Goal: Information Seeking & Learning: Learn about a topic

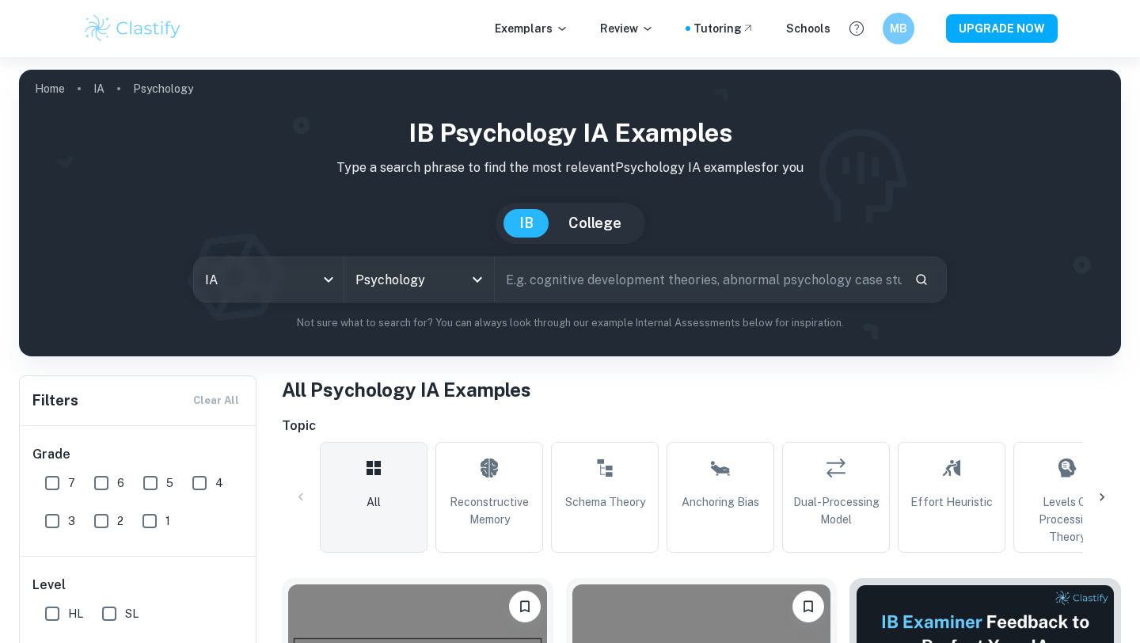
scroll to position [189, 0]
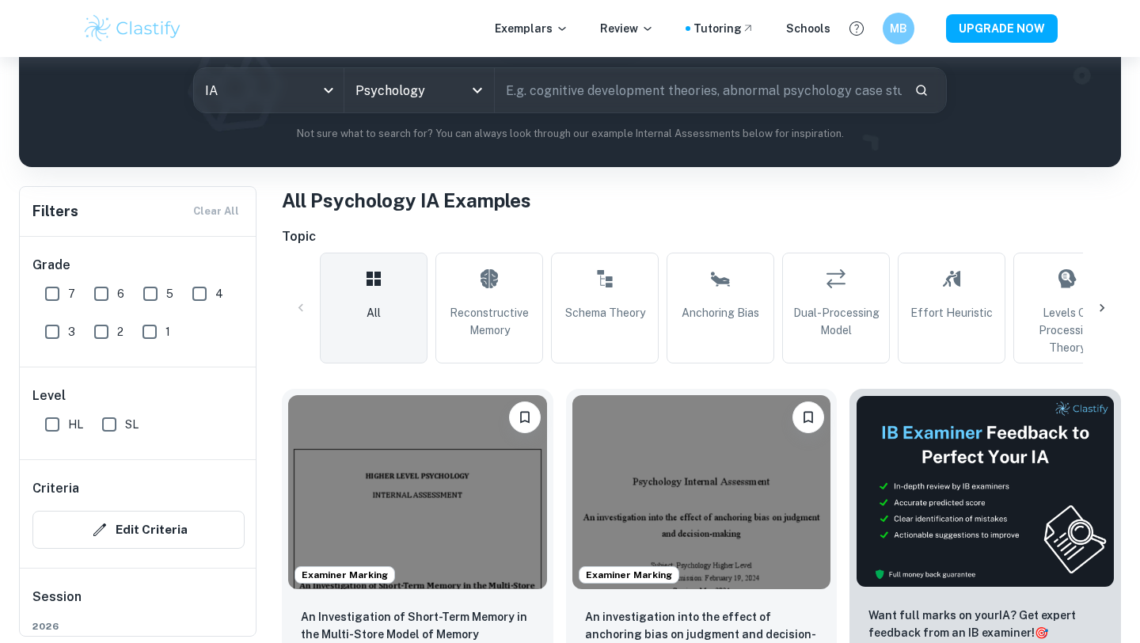
click at [1099, 300] on icon at bounding box center [1102, 308] width 16 height 16
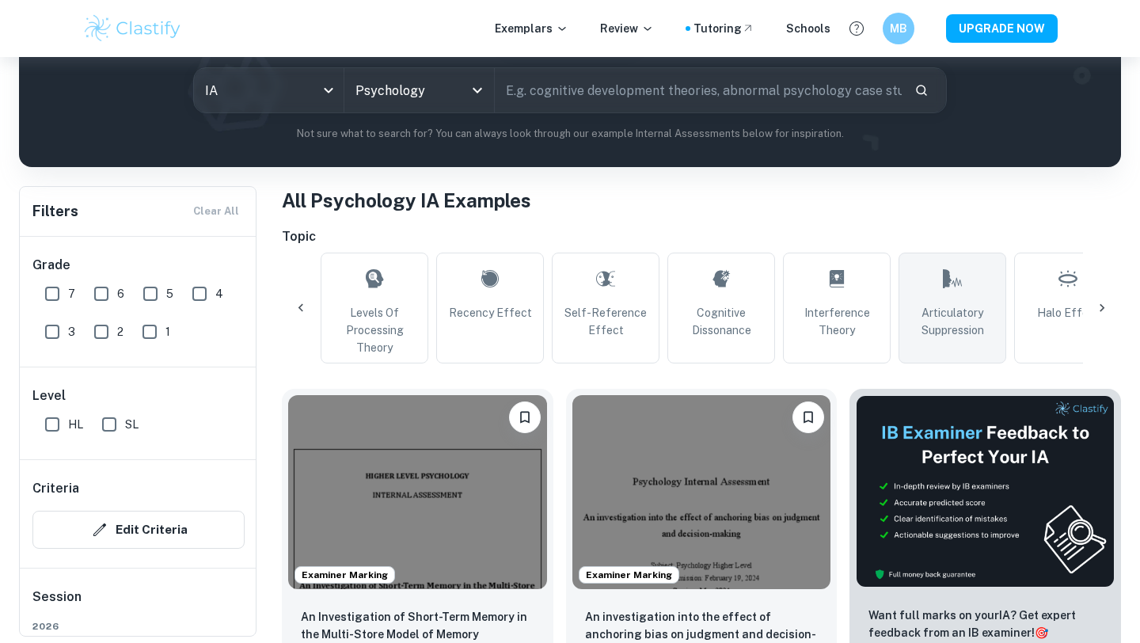
scroll to position [0, 743]
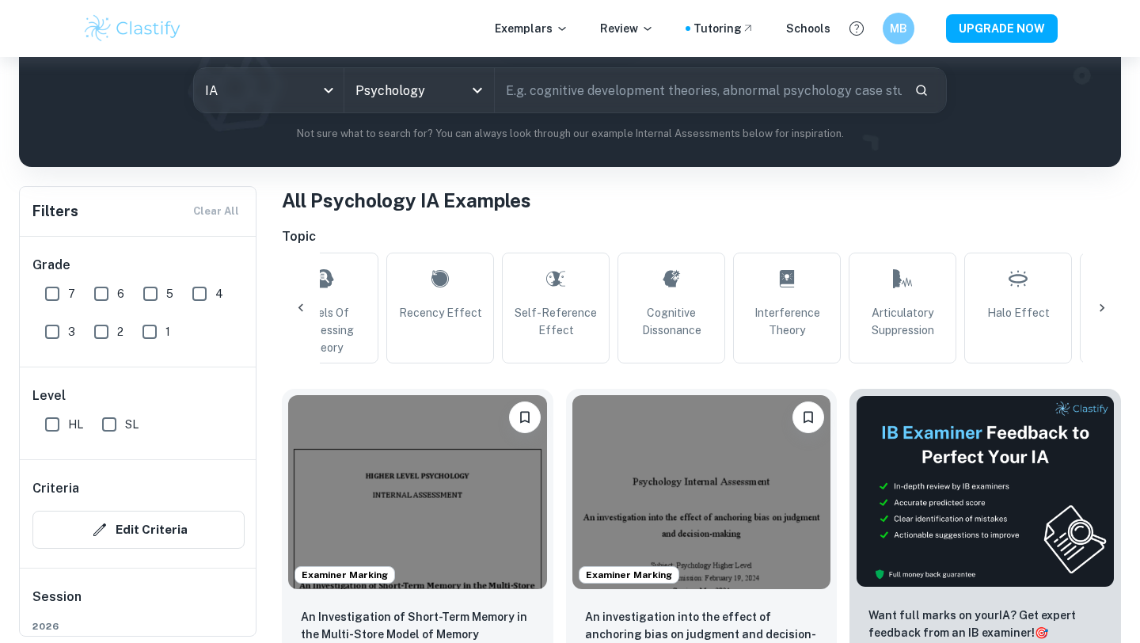
click at [1102, 287] on div "All Reconstructive Memory Schema Theory Anchoring Bias Dual-Processing Model Ef…" at bounding box center [701, 308] width 839 height 111
click at [1102, 298] on div at bounding box center [1102, 308] width 38 height 38
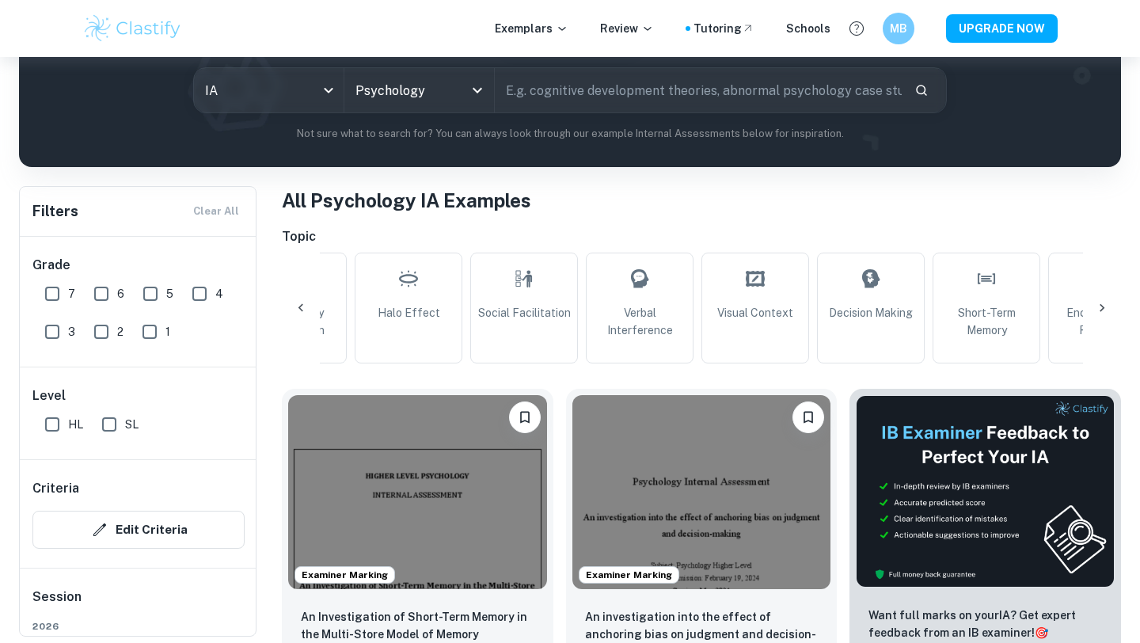
scroll to position [0, 1485]
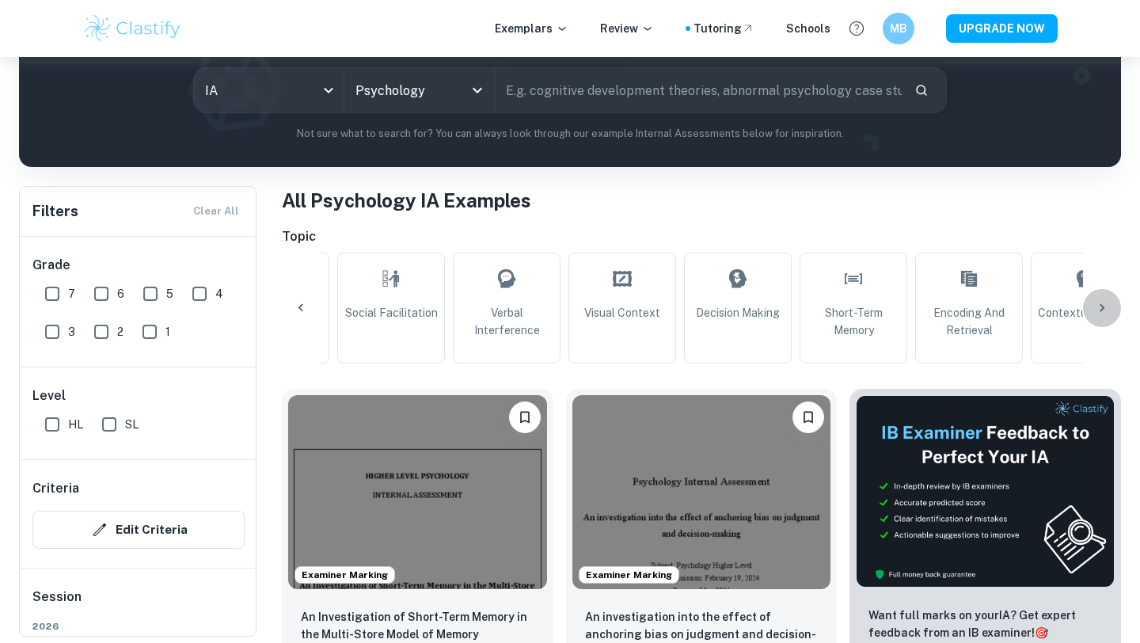
click at [1102, 298] on div at bounding box center [1102, 308] width 38 height 38
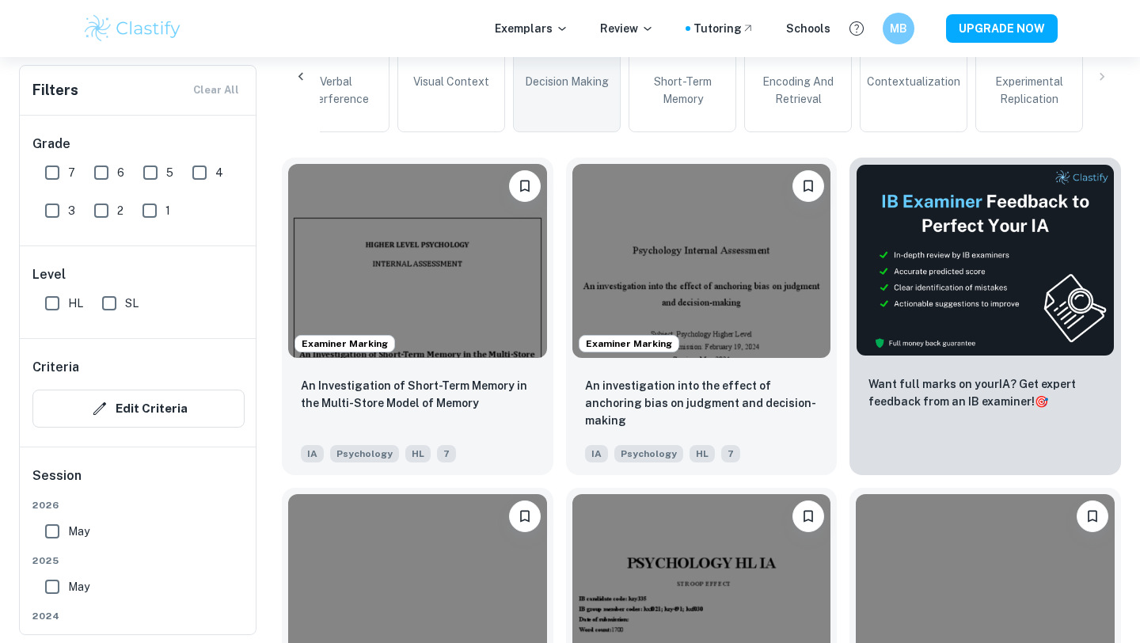
scroll to position [446, 0]
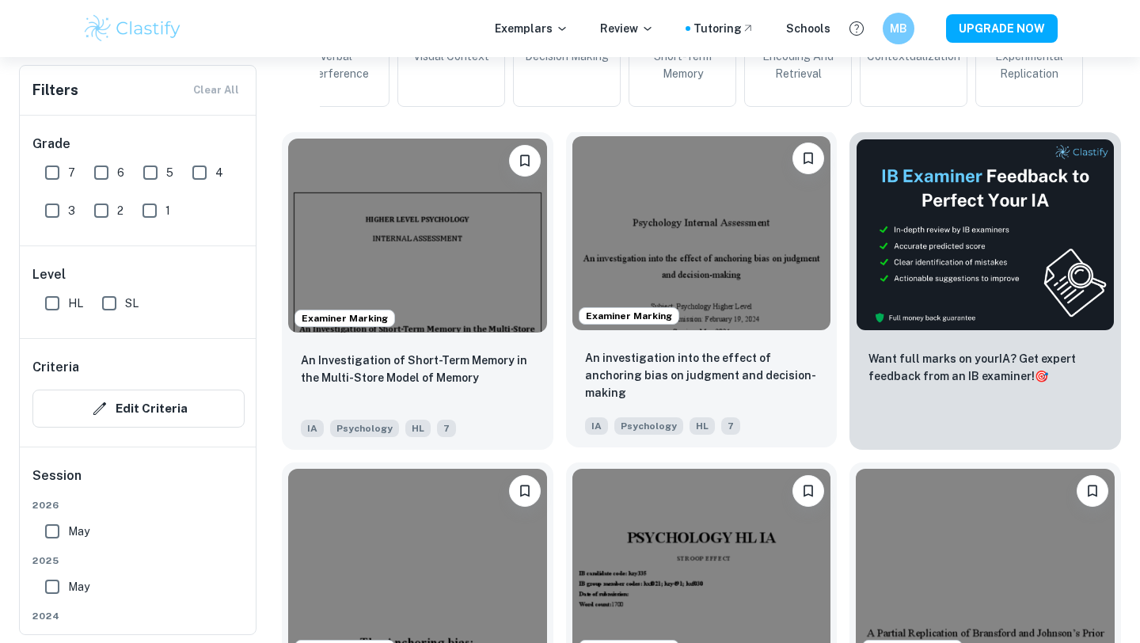
click at [688, 256] on img at bounding box center [701, 233] width 259 height 194
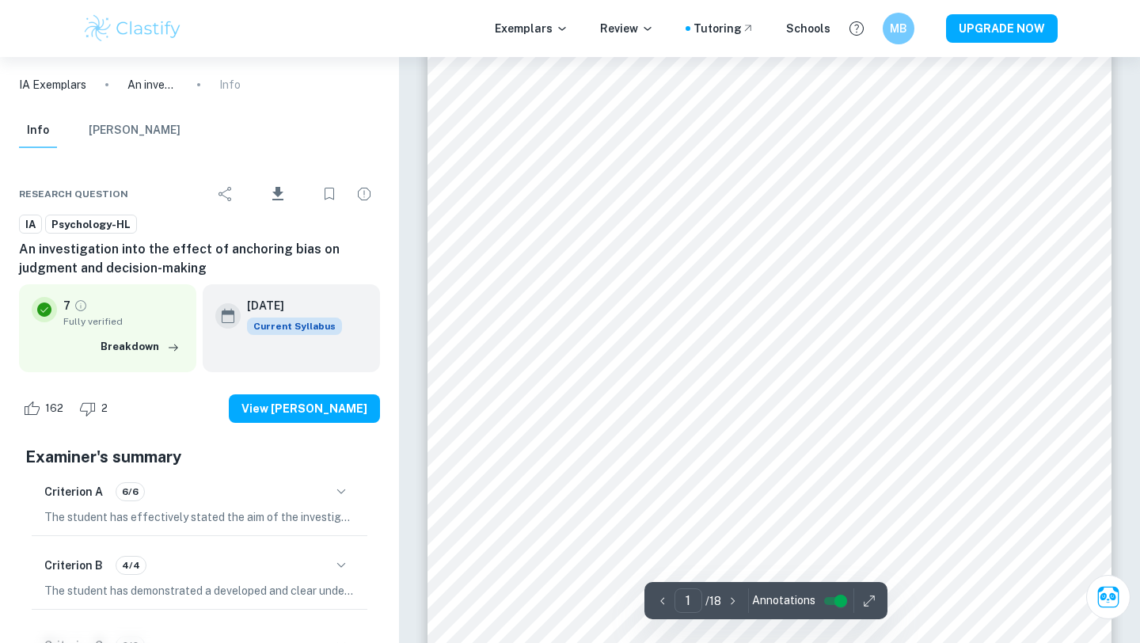
scroll to position [63, 0]
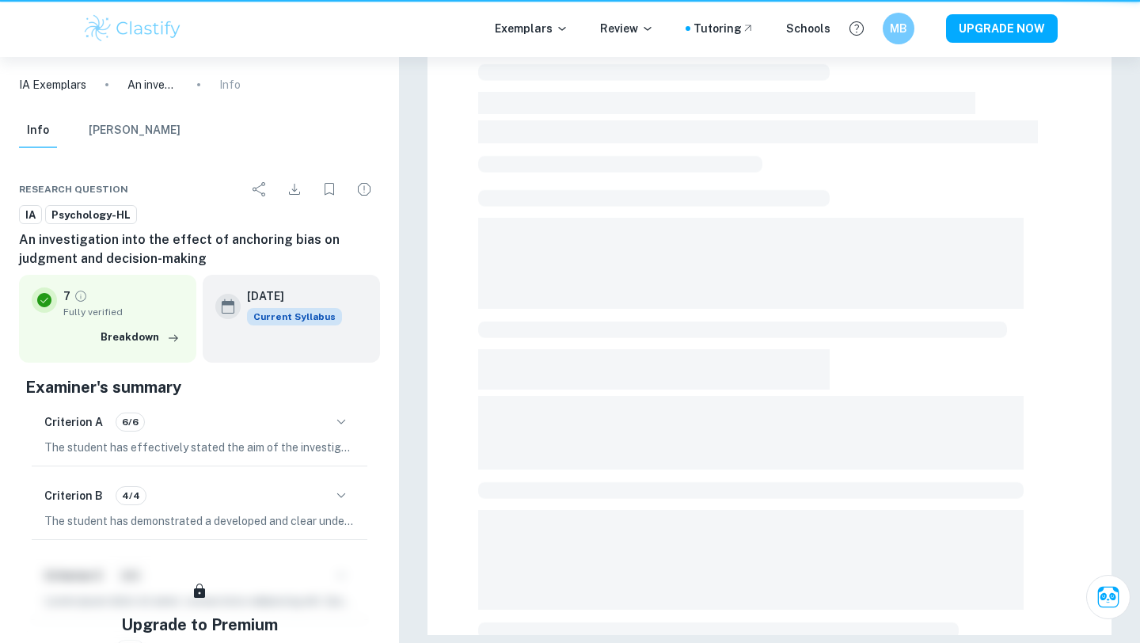
scroll to position [63, 0]
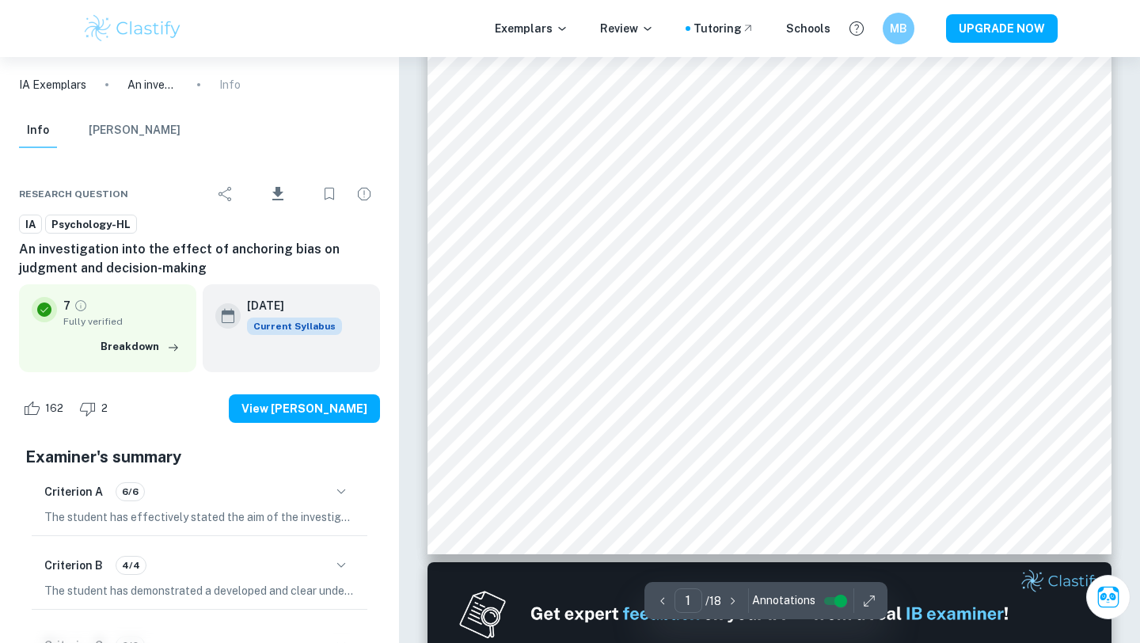
type input "2"
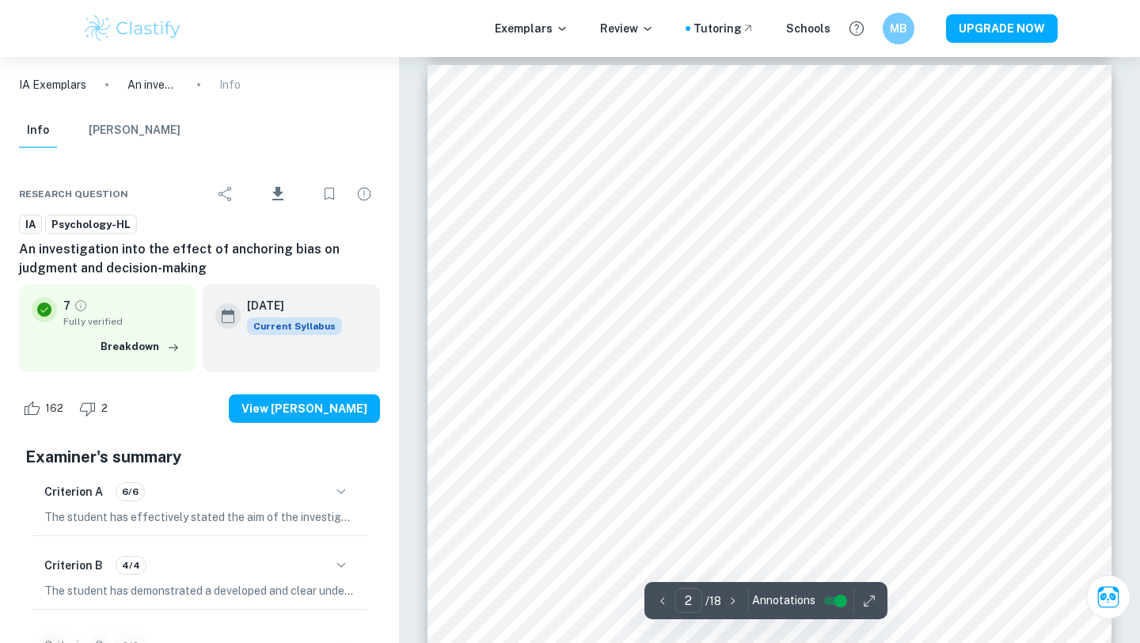
scroll to position [1014, 0]
